Goal: Task Accomplishment & Management: Manage account settings

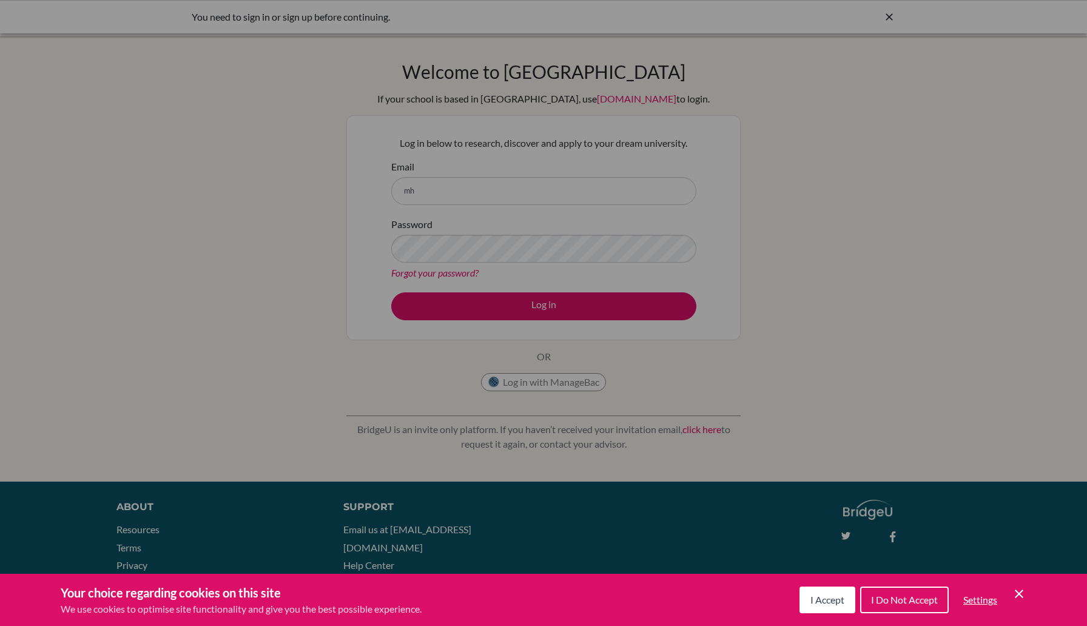
click at [815, 595] on span "I Accept" at bounding box center [827, 600] width 34 height 12
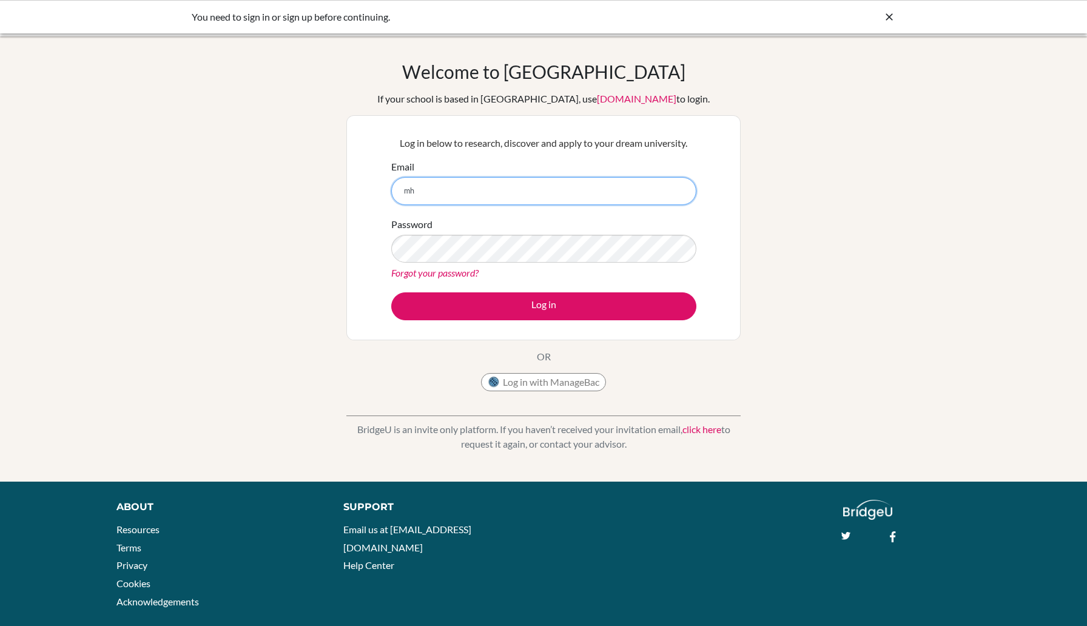
click at [589, 183] on input "mh" at bounding box center [543, 191] width 305 height 28
type input "[PERSON_NAME][EMAIL_ADDRESS][DOMAIN_NAME]"
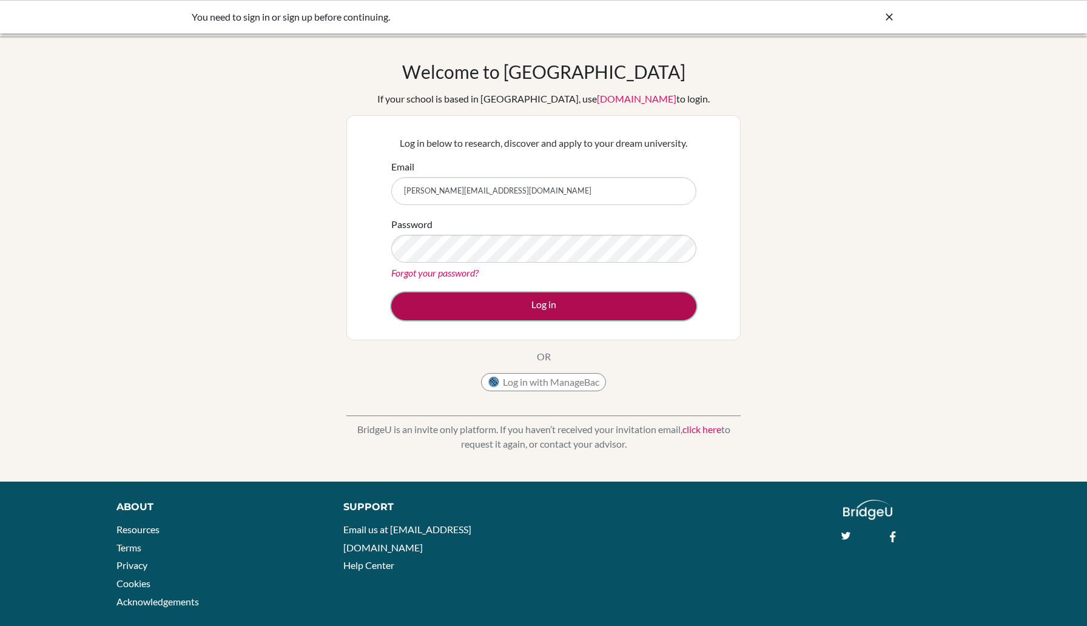
click at [557, 315] on button "Log in" at bounding box center [543, 306] width 305 height 28
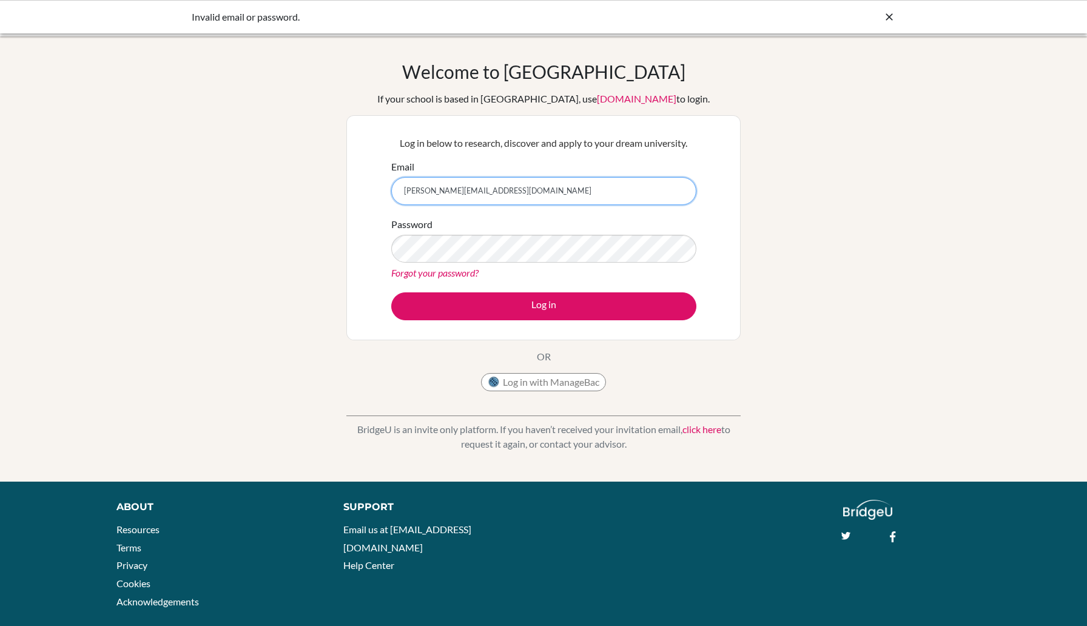
click at [605, 186] on input "[PERSON_NAME][EMAIL_ADDRESS][DOMAIN_NAME]" at bounding box center [543, 191] width 305 height 28
click at [495, 197] on input "[PERSON_NAME][EMAIL_ADDRESS][DOMAIN_NAME]" at bounding box center [543, 191] width 305 height 28
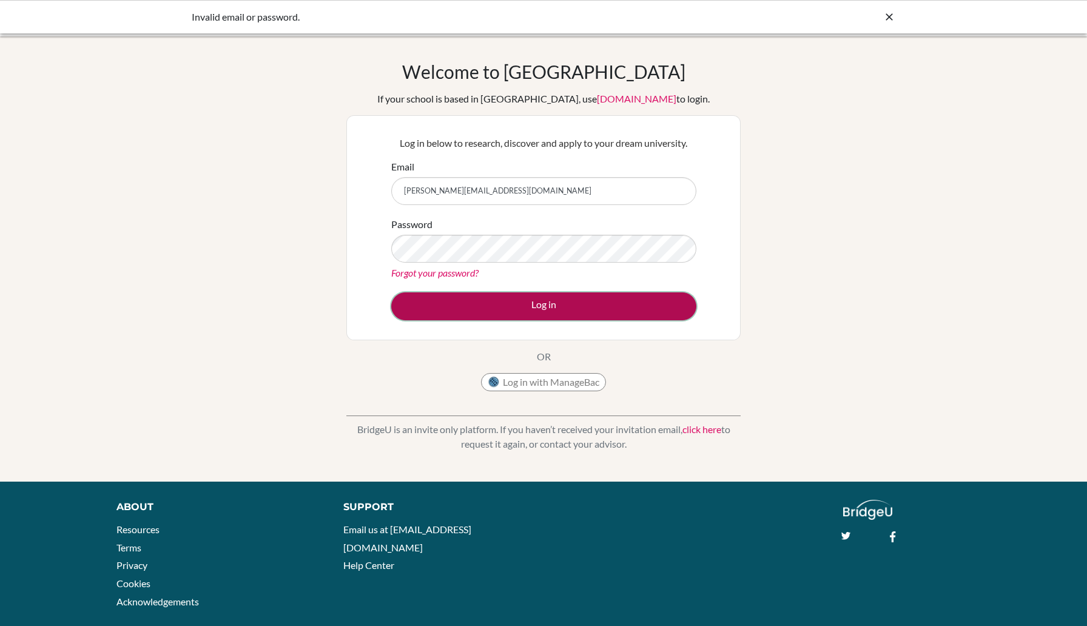
click at [519, 308] on button "Log in" at bounding box center [543, 306] width 305 height 28
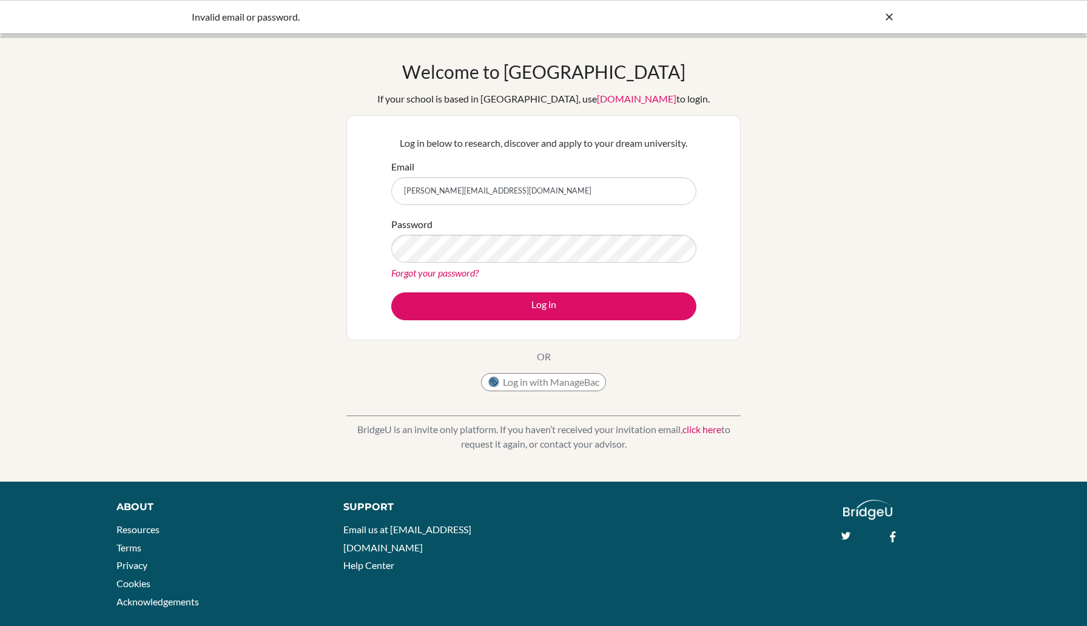
click at [435, 273] on link "Forgot your password?" at bounding box center [434, 273] width 87 height 12
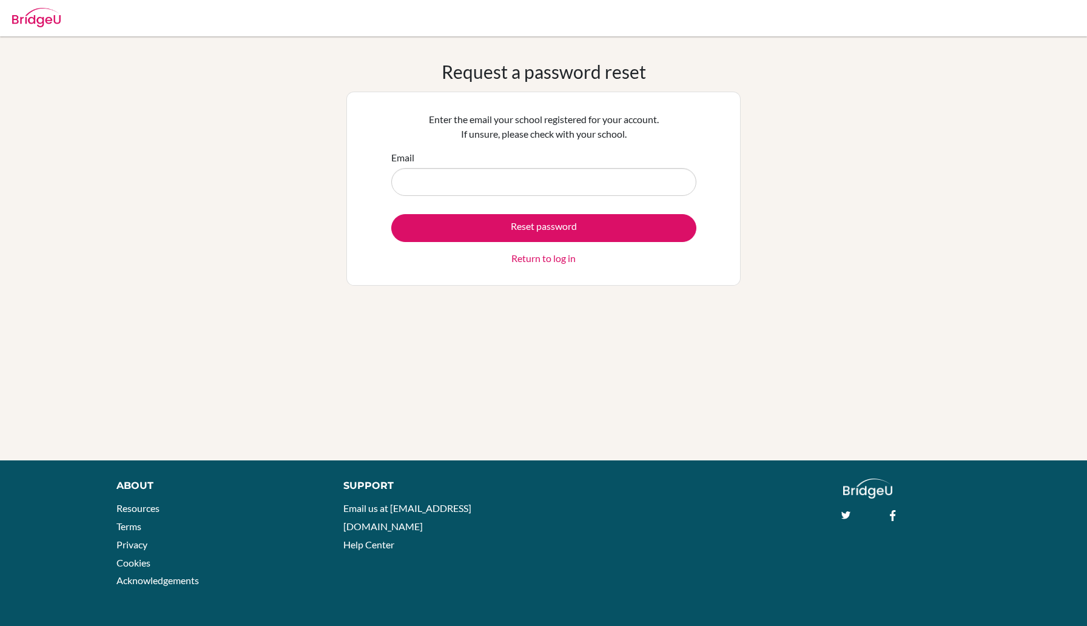
click at [520, 175] on input "Email" at bounding box center [543, 182] width 305 height 28
type input "[PERSON_NAME][EMAIL_ADDRESS][DOMAIN_NAME]"
click at [519, 208] on form "Email [PERSON_NAME][EMAIL_ADDRESS][DOMAIN_NAME] Reset password Return to log in" at bounding box center [543, 207] width 305 height 115
click at [519, 212] on form "Email [PERSON_NAME][EMAIL_ADDRESS][DOMAIN_NAME] Reset password Return to log in" at bounding box center [543, 207] width 305 height 115
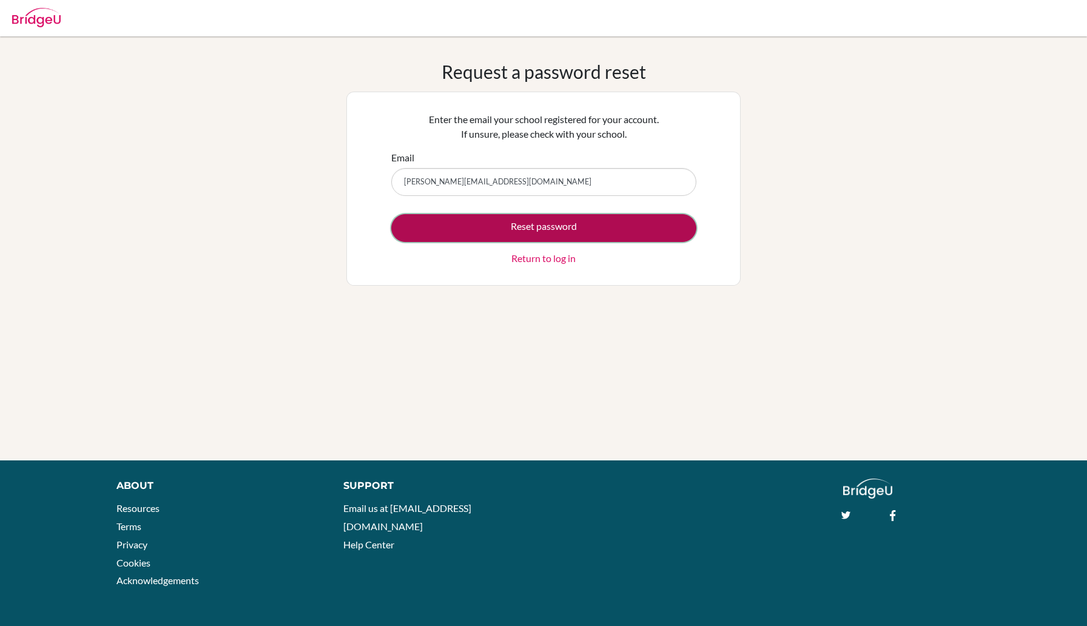
click at [519, 224] on button "Reset password" at bounding box center [543, 228] width 305 height 28
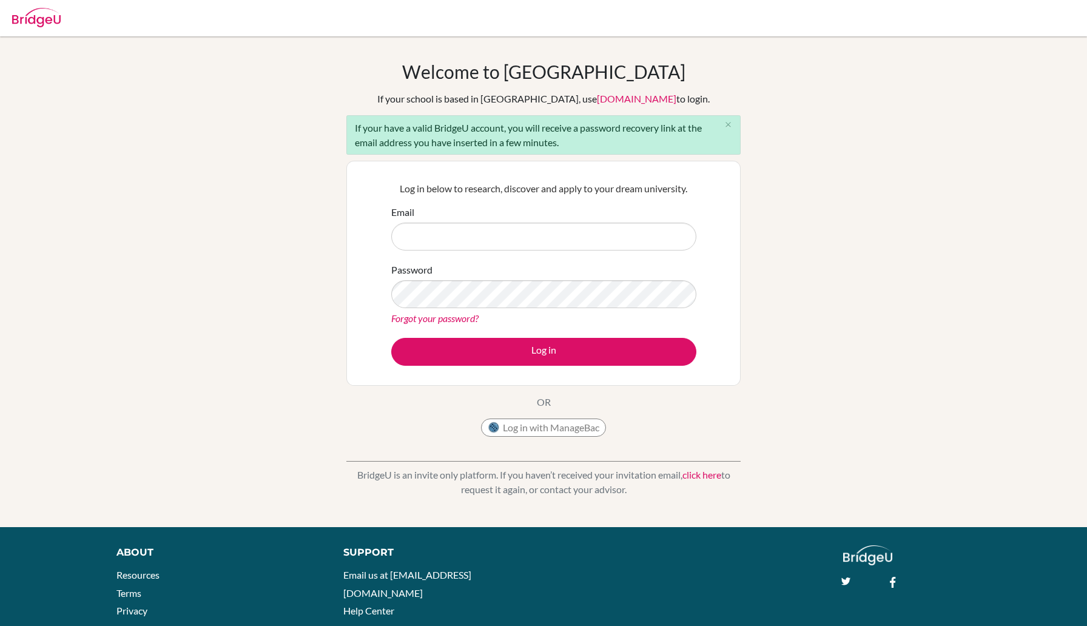
click at [518, 229] on input "Email" at bounding box center [543, 237] width 305 height 28
